Goal: Task Accomplishment & Management: Manage account settings

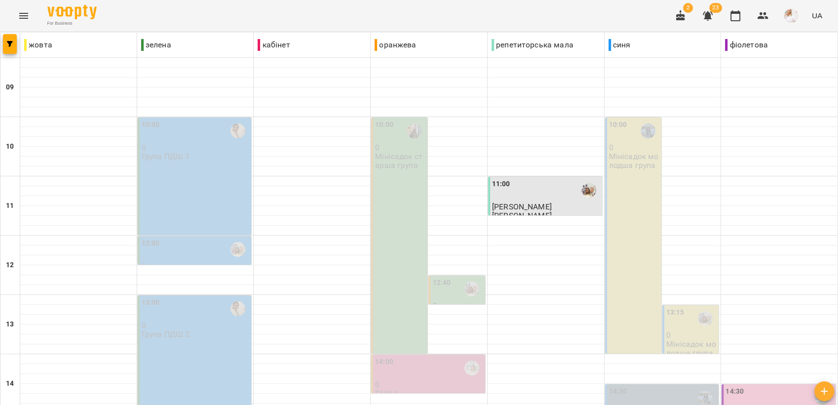
scroll to position [110, 0]
click at [211, 295] on div "13:00 0 Група ПДШ 2" at bounding box center [195, 353] width 114 height 117
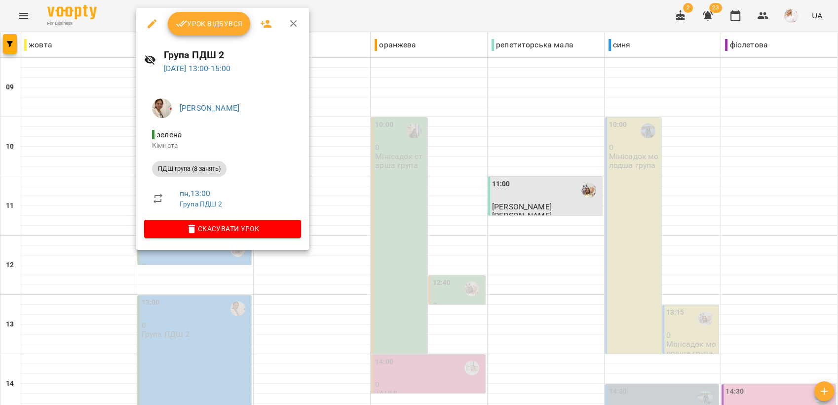
click at [218, 21] on span "Урок відбувся" at bounding box center [209, 24] width 67 height 12
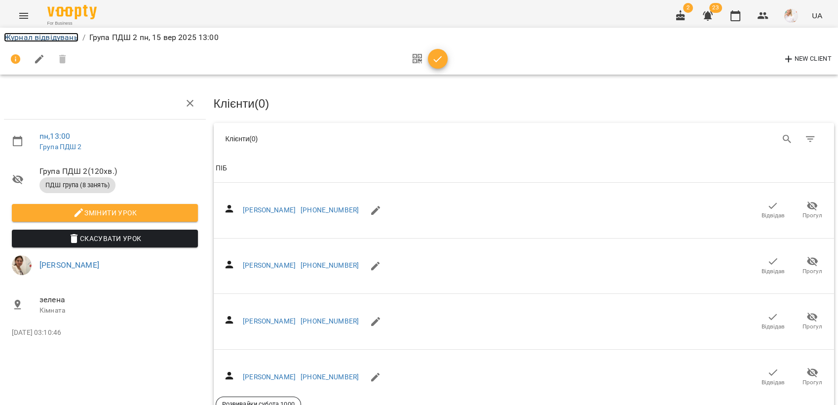
click at [33, 38] on link "Журнал відвідувань" at bounding box center [41, 37] width 75 height 9
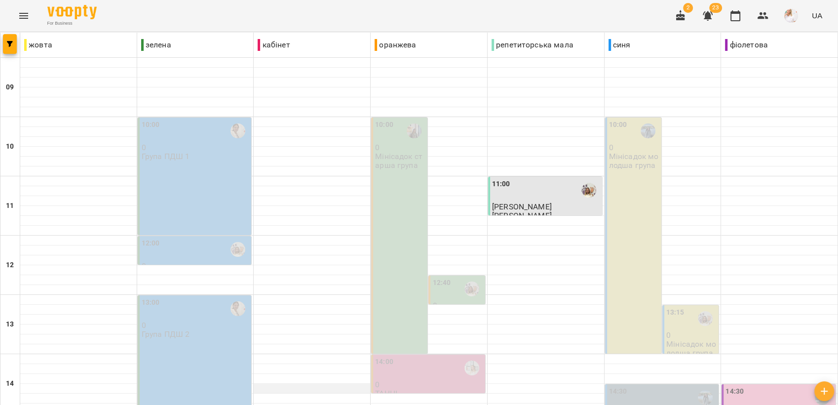
scroll to position [164, 0]
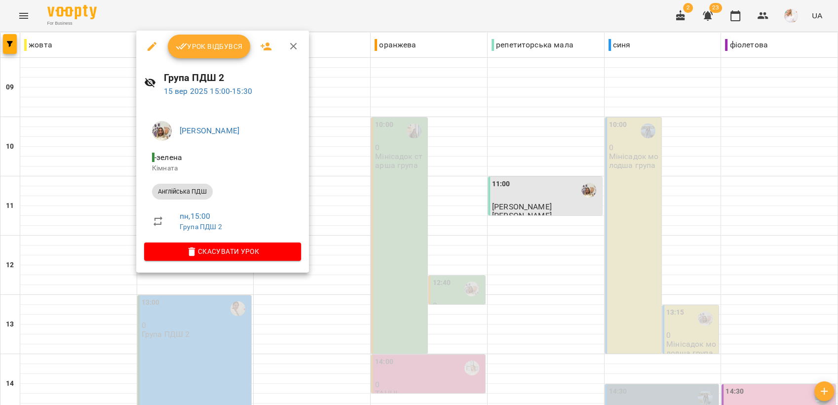
click at [197, 49] on span "Урок відбувся" at bounding box center [209, 46] width 67 height 12
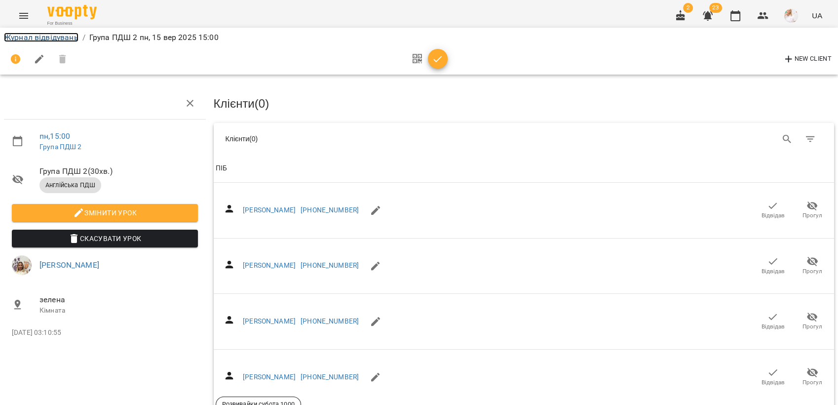
click at [32, 40] on link "Журнал відвідувань" at bounding box center [41, 37] width 75 height 9
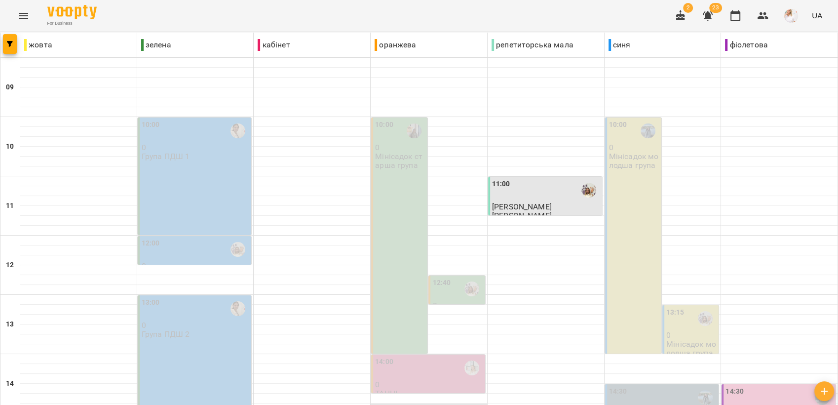
scroll to position [219, 0]
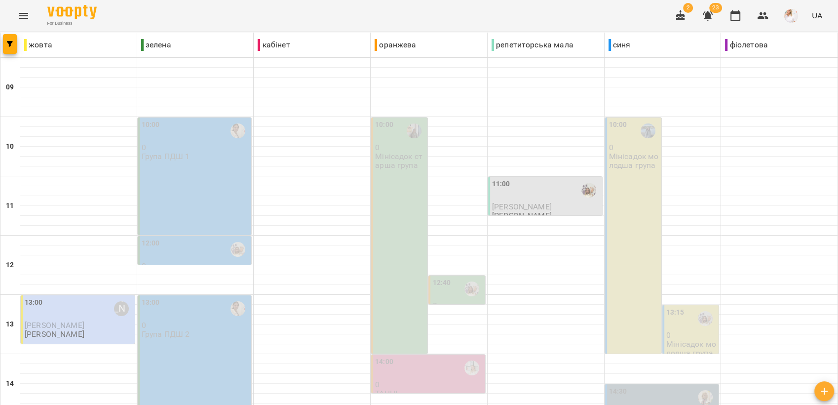
scroll to position [329, 0]
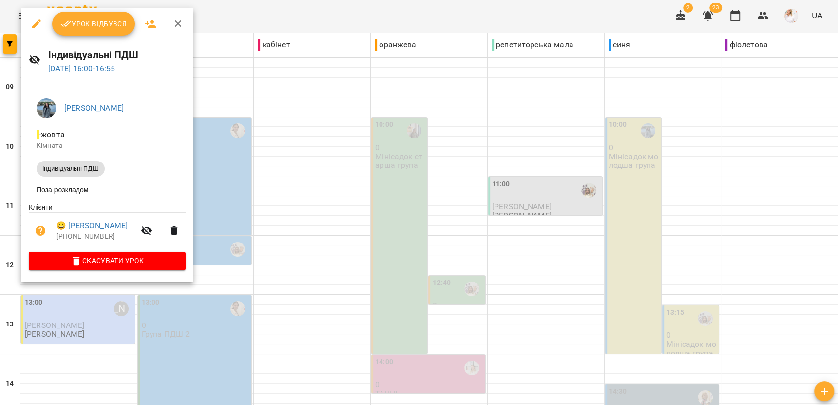
click at [33, 18] on icon "button" at bounding box center [37, 24] width 12 height 12
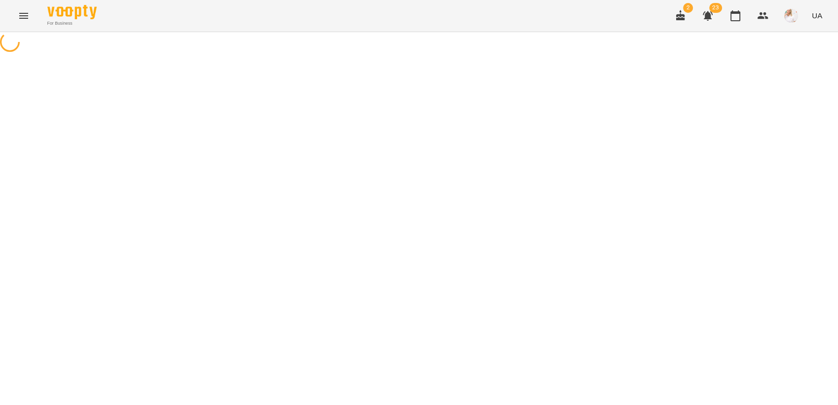
select select "**********"
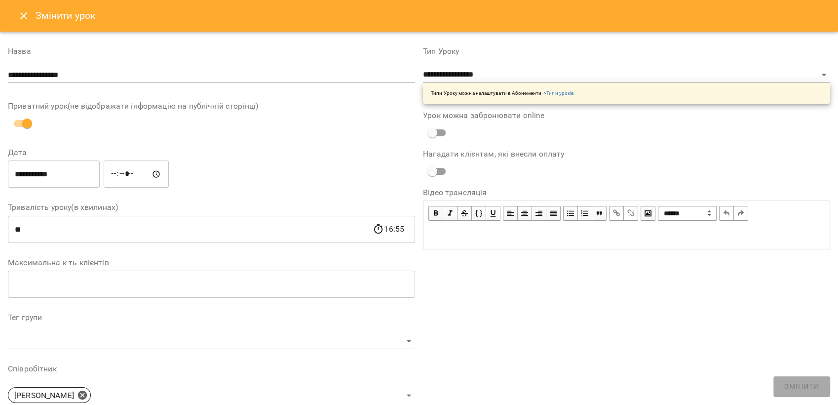
click at [79, 172] on input "**********" at bounding box center [54, 174] width 92 height 28
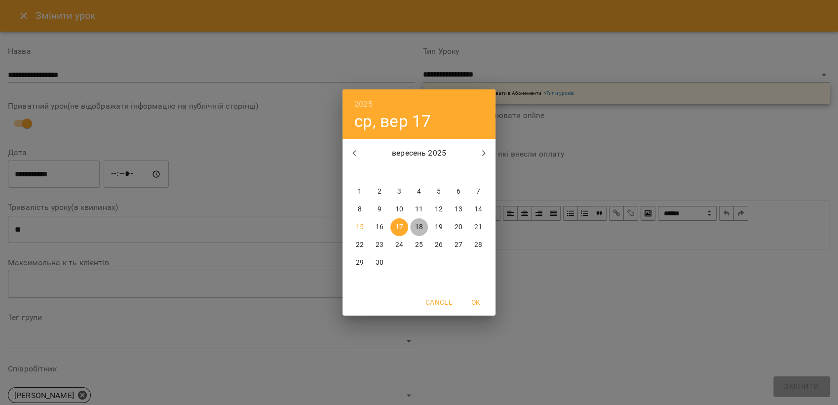
click at [420, 225] on p "18" at bounding box center [419, 227] width 8 height 10
type input "**********"
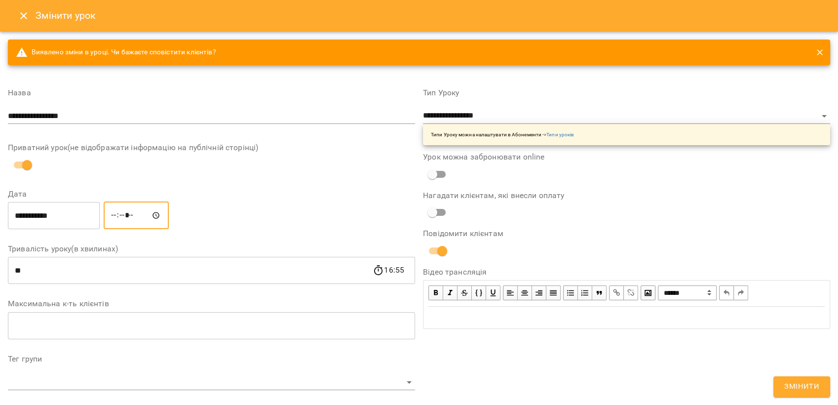
click at [123, 217] on input "*****" at bounding box center [136, 215] width 65 height 28
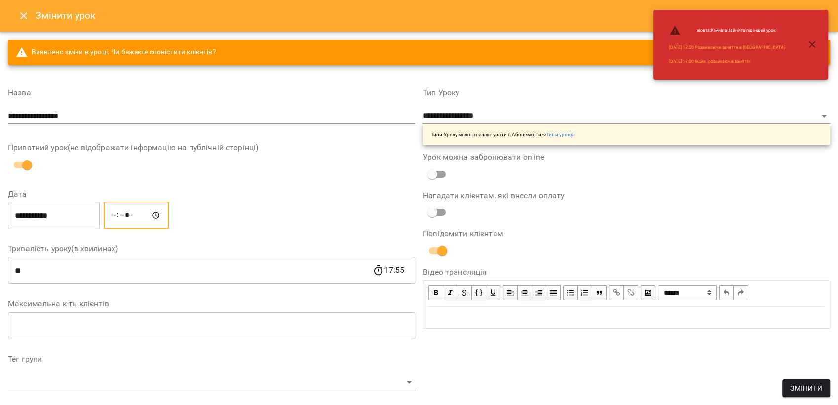
type input "*****"
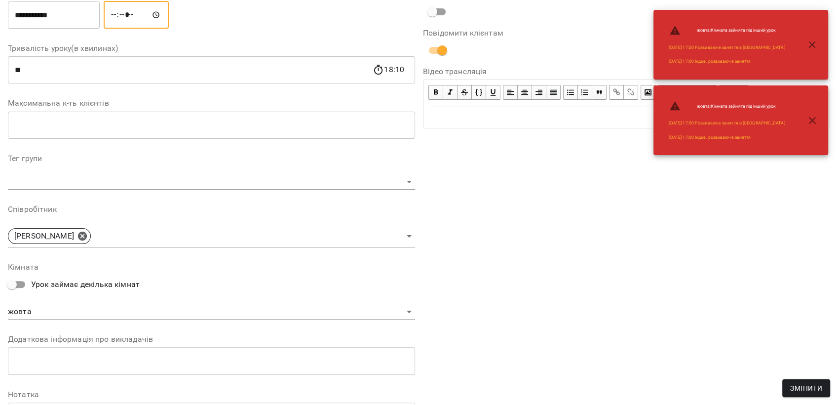
scroll to position [219, 0]
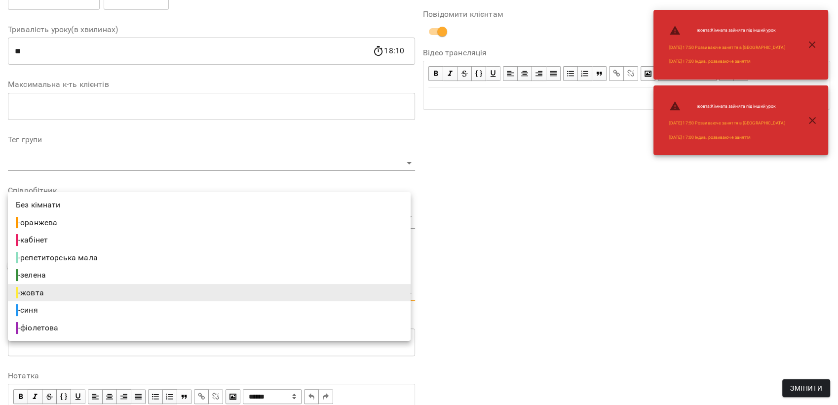
click at [55, 291] on body "For Business 2 23 UA Журнал відвідувань / Індивідуальні ПДШ [DATE] 16:00 / Урок…" at bounding box center [419, 214] width 838 height 428
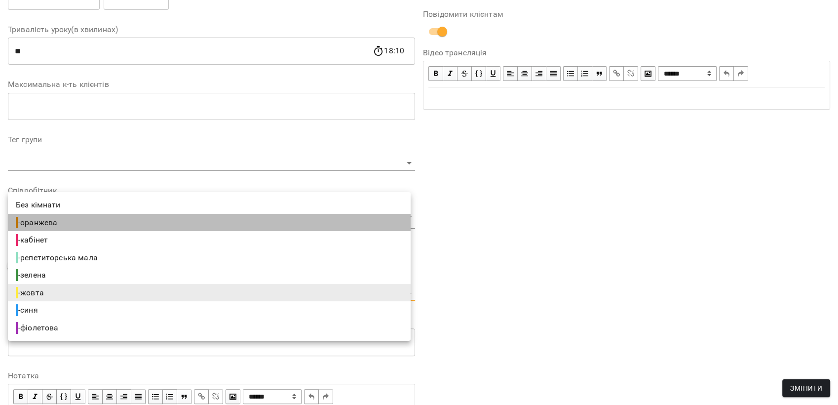
click at [38, 222] on span "- оранжева" at bounding box center [38, 223] width 44 height 12
type input "**********"
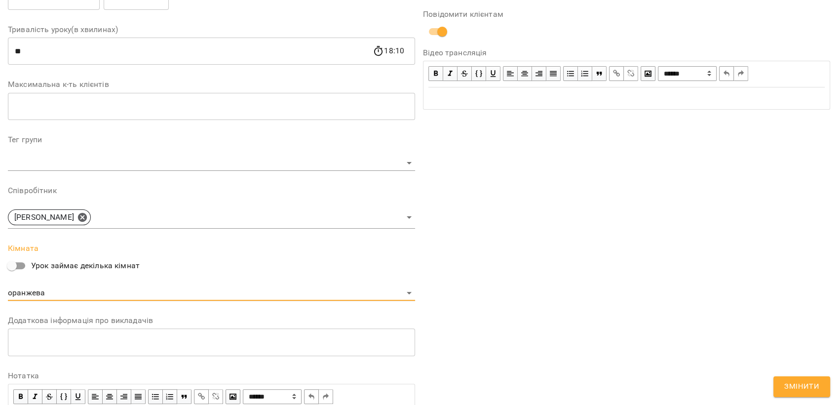
click at [798, 384] on span "Змінити" at bounding box center [801, 386] width 35 height 13
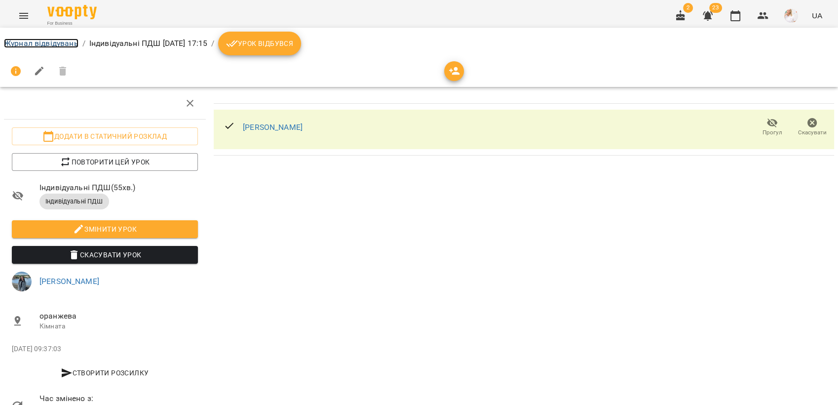
click at [50, 41] on link "Журнал відвідувань" at bounding box center [41, 43] width 75 height 9
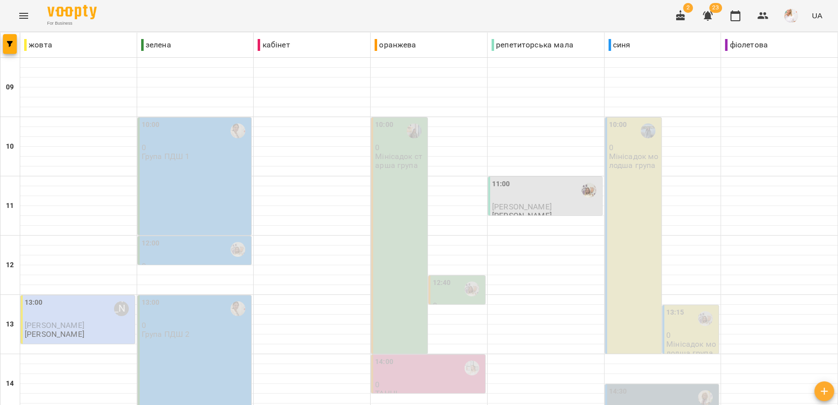
scroll to position [219, 0]
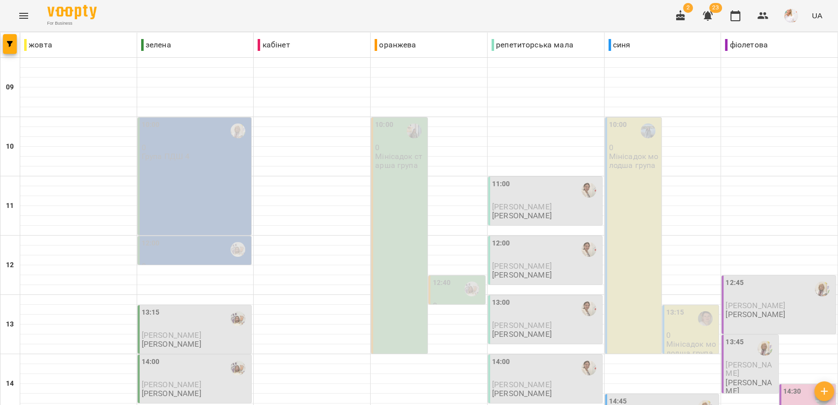
scroll to position [329, 0]
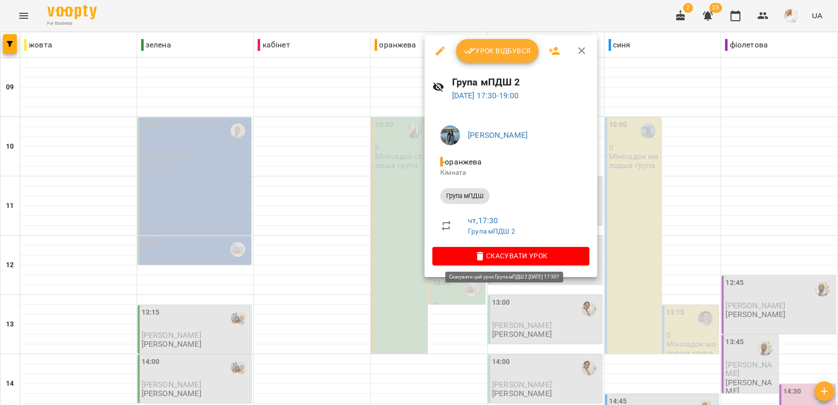
click at [513, 249] on button "Скасувати Урок" at bounding box center [510, 256] width 157 height 18
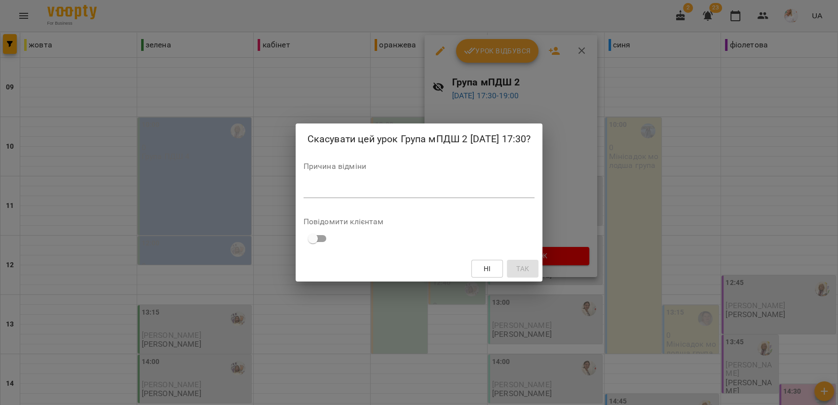
click at [313, 188] on textarea at bounding box center [420, 189] width 232 height 9
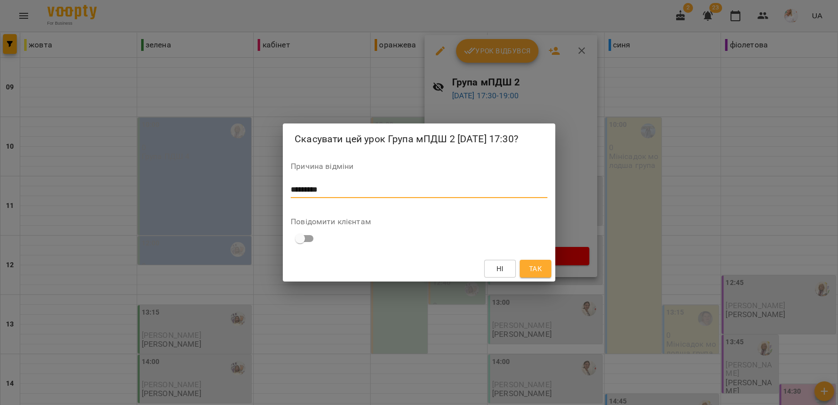
type textarea "*********"
click at [543, 270] on button "Так" at bounding box center [536, 269] width 32 height 18
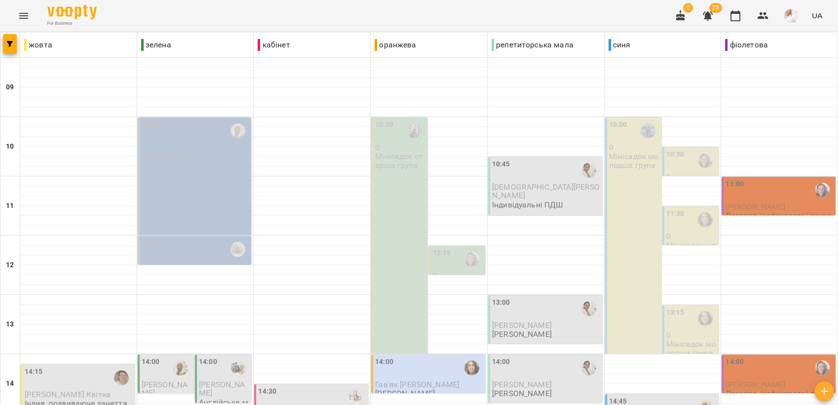
scroll to position [370, 0]
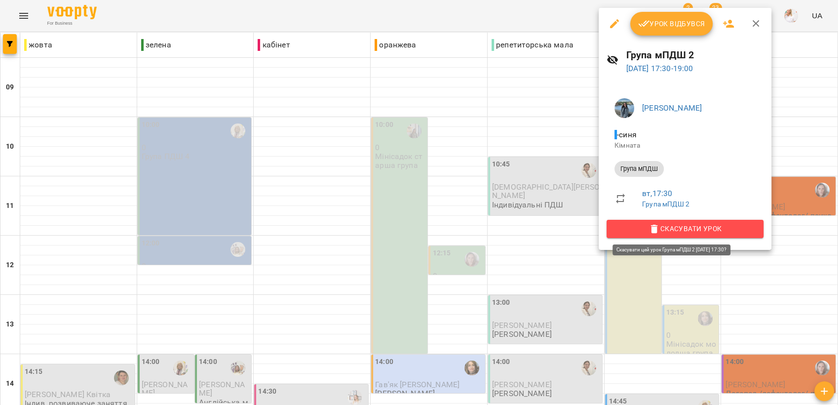
click at [667, 224] on span "Скасувати Урок" at bounding box center [685, 229] width 141 height 12
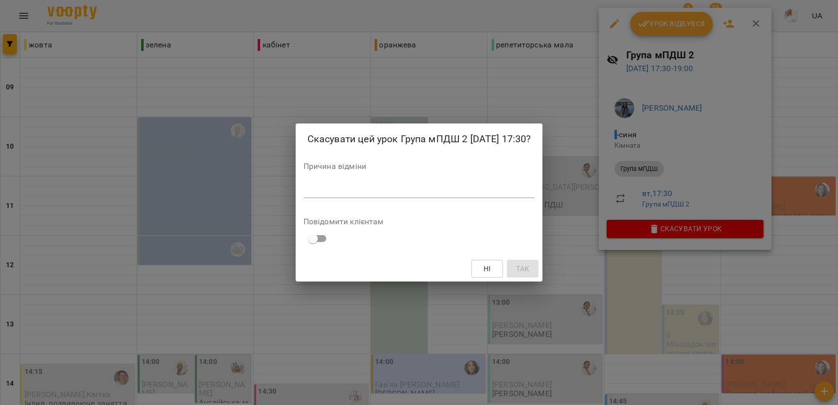
click at [349, 192] on textarea at bounding box center [420, 189] width 232 height 9
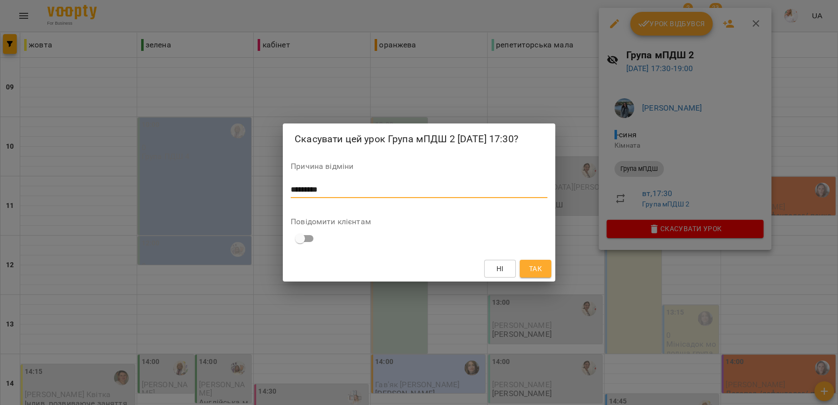
type textarea "*********"
drag, startPoint x: 533, startPoint y: 264, endPoint x: 530, endPoint y: 272, distance: 9.5
click at [532, 264] on span "Так" at bounding box center [535, 269] width 13 height 12
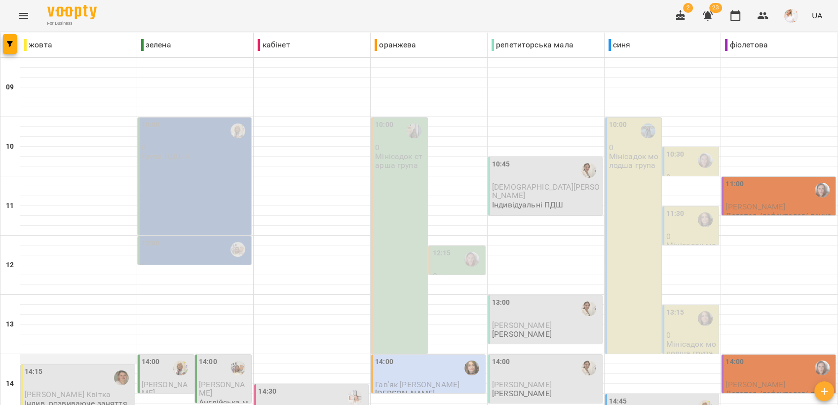
scroll to position [205, 0]
click at [59, 366] on div "14:15" at bounding box center [79, 377] width 108 height 23
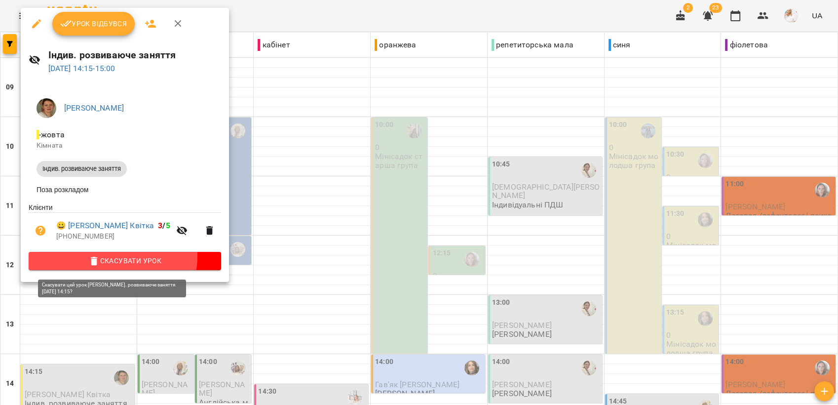
click at [109, 259] on span "Скасувати Урок" at bounding box center [125, 261] width 177 height 12
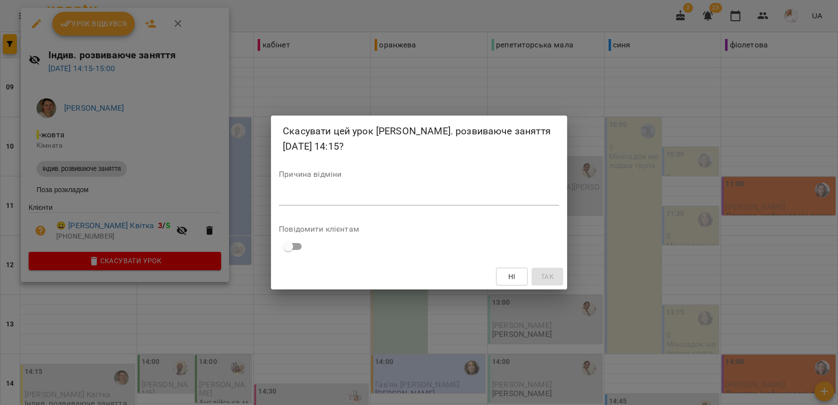
click at [332, 201] on textarea at bounding box center [419, 197] width 280 height 9
type textarea "******"
click at [556, 278] on button "Так" at bounding box center [548, 277] width 32 height 18
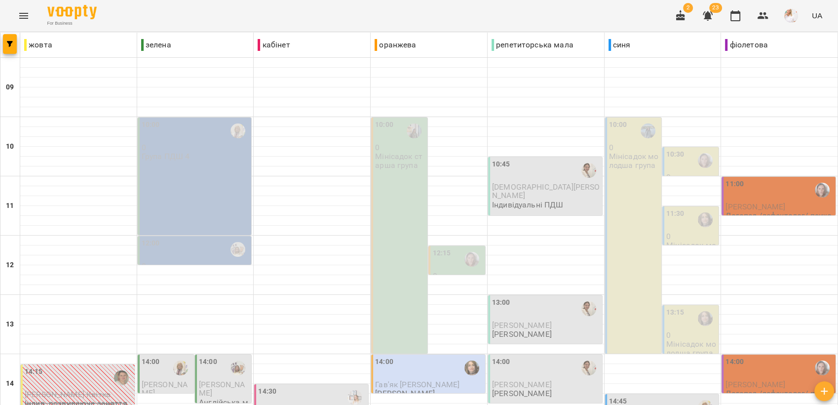
scroll to position [40, 0]
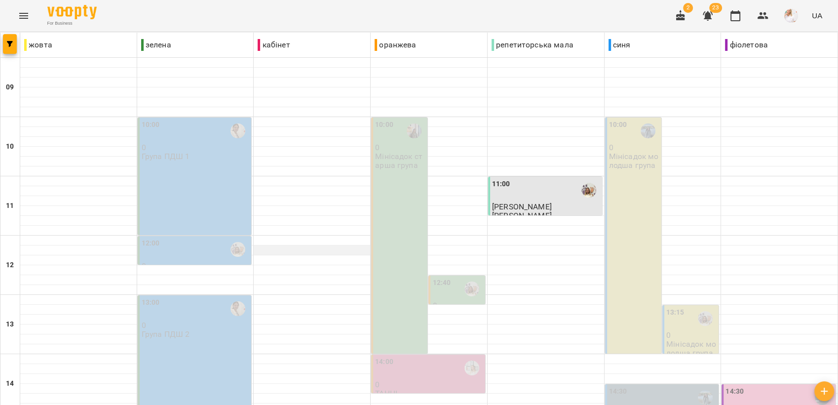
scroll to position [219, 0]
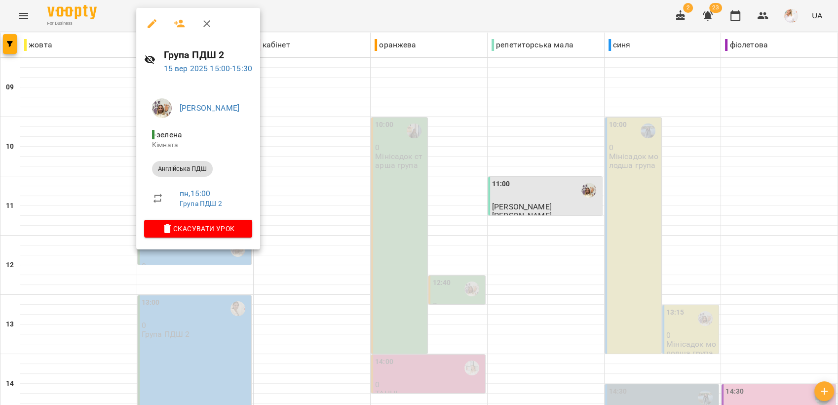
click at [336, 206] on div at bounding box center [419, 202] width 838 height 405
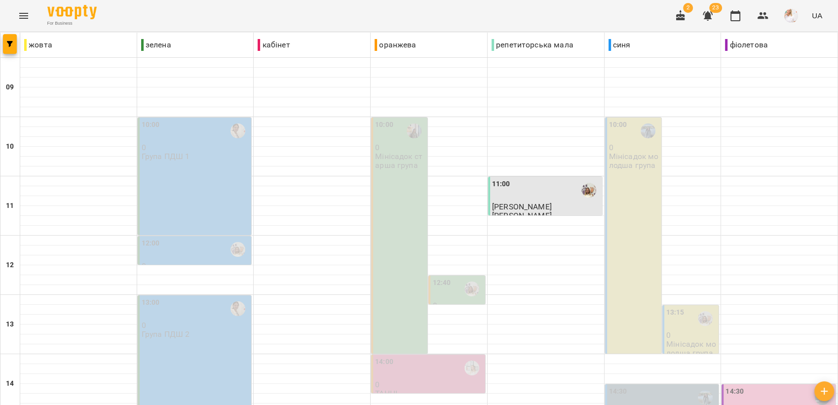
scroll to position [110, 0]
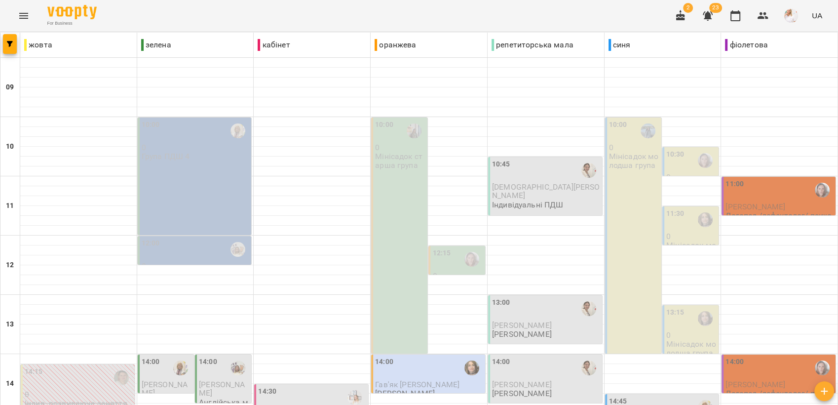
scroll to position [329, 0]
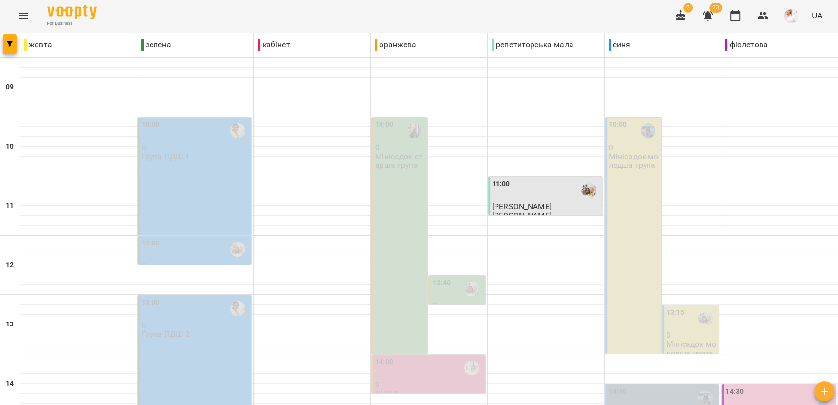
scroll to position [274, 0]
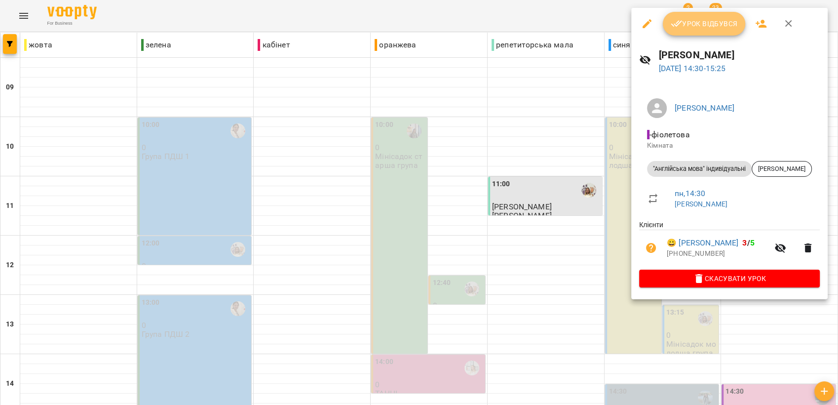
click at [707, 21] on span "Урок відбувся" at bounding box center [704, 24] width 67 height 12
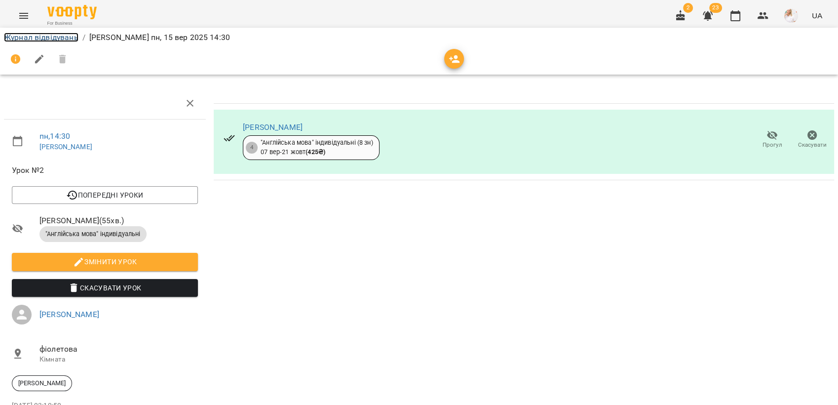
click at [49, 38] on link "Журнал відвідувань" at bounding box center [41, 37] width 75 height 9
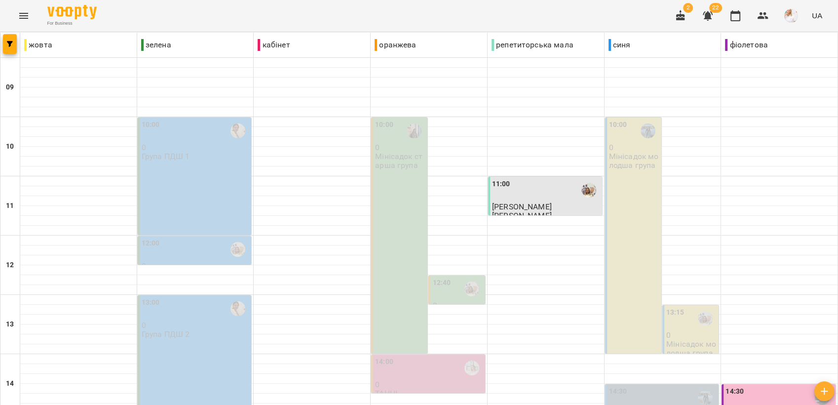
scroll to position [164, 0]
